Goal: Task Accomplishment & Management: Manage account settings

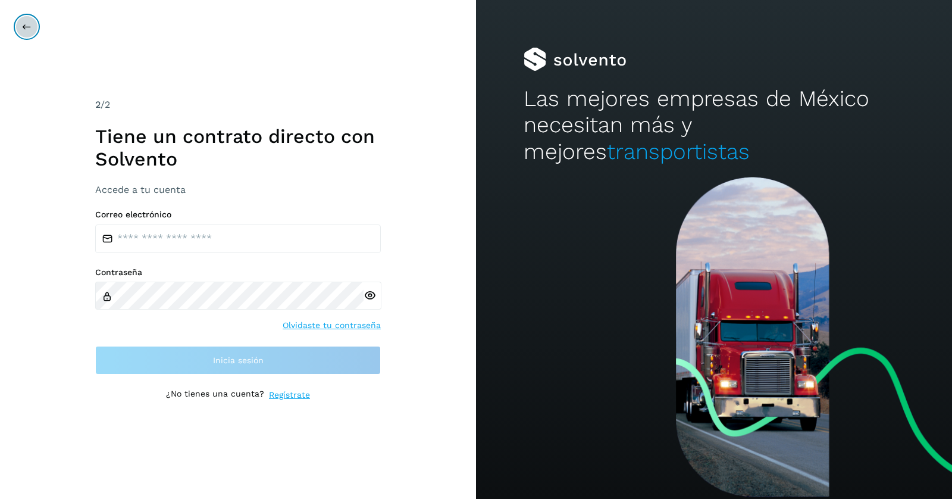
click at [27, 30] on icon at bounding box center [27, 27] width 10 height 10
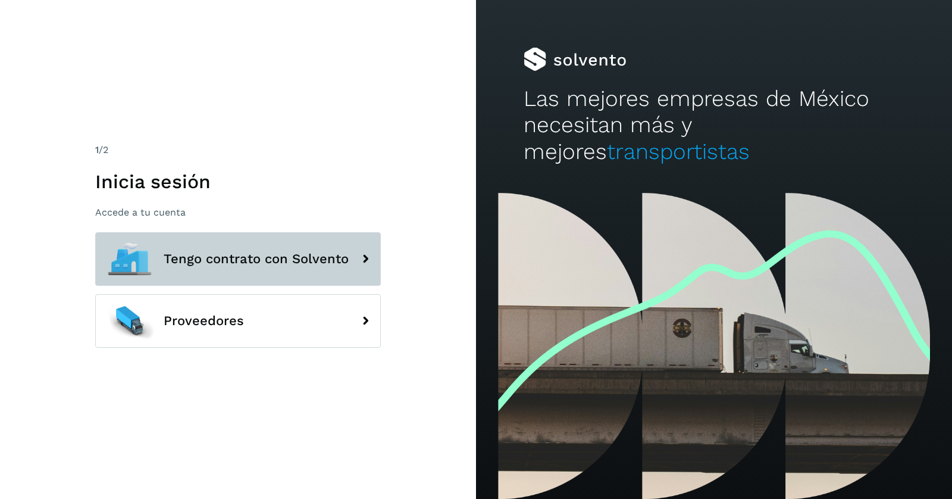
click at [296, 252] on span "Tengo contrato con Solvento" at bounding box center [256, 259] width 185 height 14
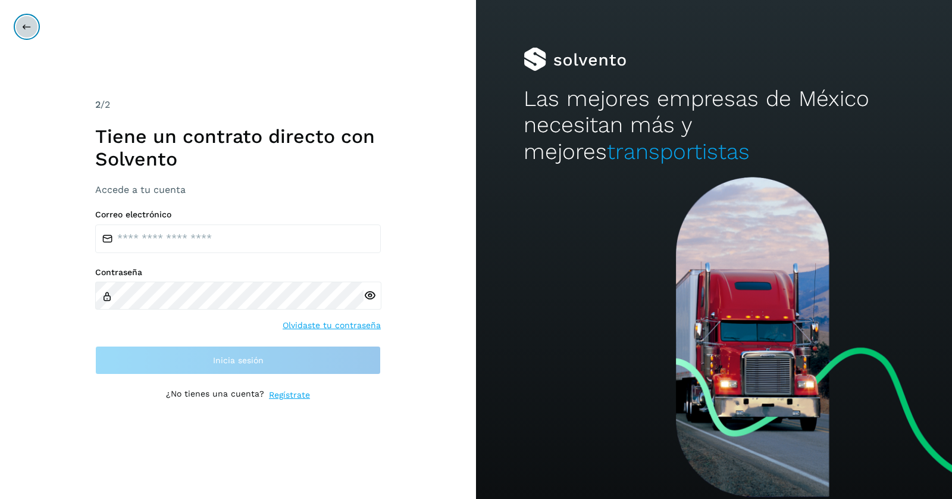
click at [26, 23] on icon at bounding box center [27, 27] width 10 height 10
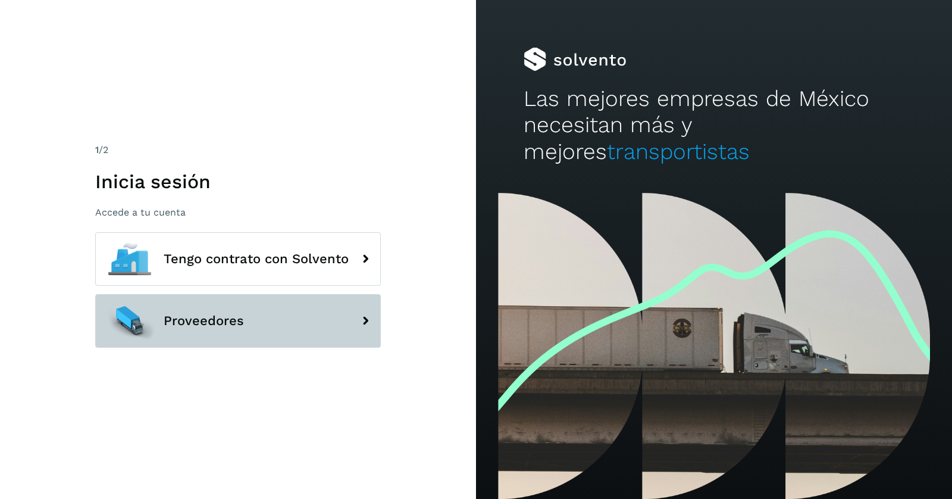
click at [254, 341] on button "Proveedores" at bounding box center [238, 321] width 286 height 54
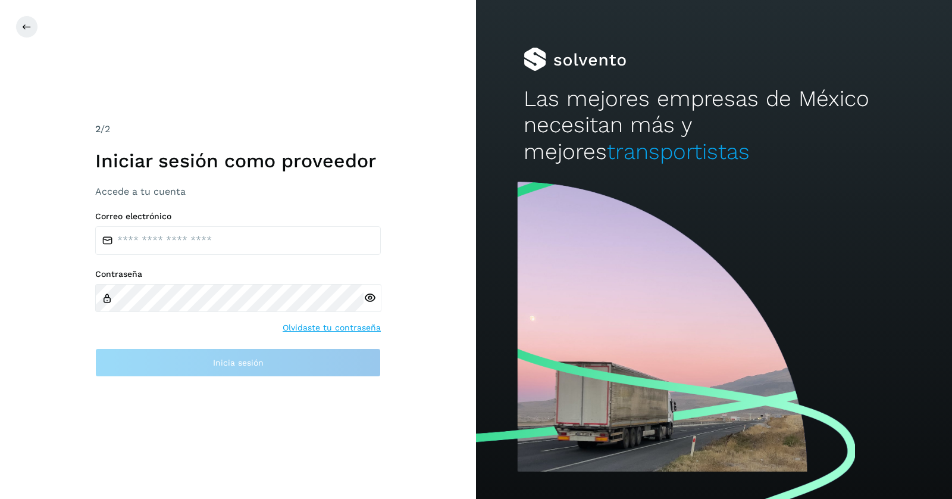
click at [325, 330] on link "Olvidaste tu contraseña" at bounding box center [332, 327] width 98 height 12
